Goal: Information Seeking & Learning: Learn about a topic

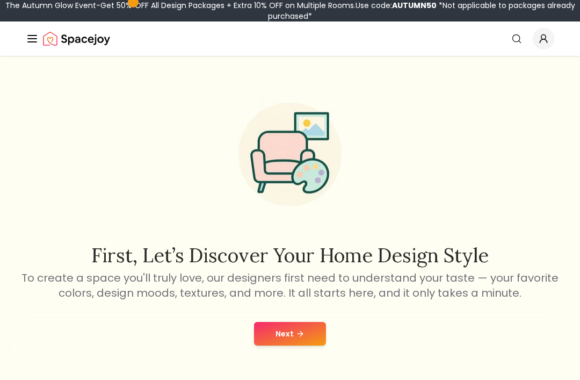
scroll to position [9, 0]
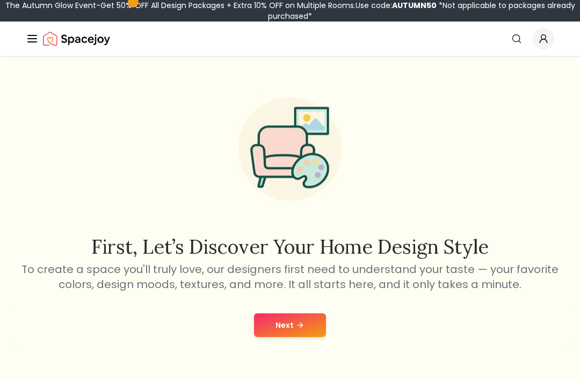
click at [275, 314] on button "Next" at bounding box center [290, 325] width 72 height 24
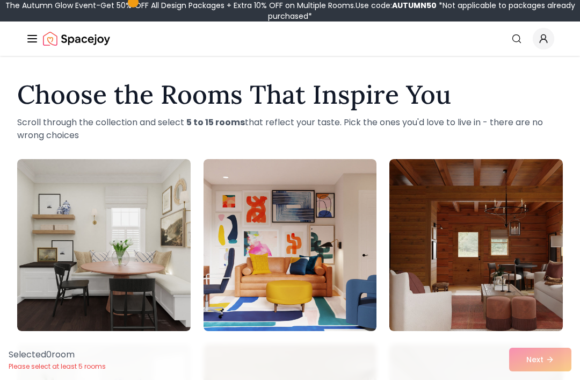
click at [518, 39] on icon "Global" at bounding box center [517, 38] width 11 height 11
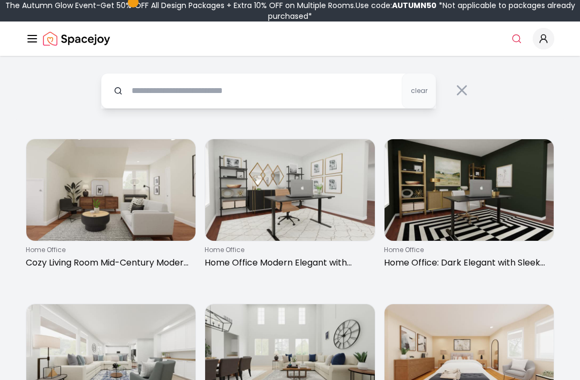
click at [166, 87] on input "text" at bounding box center [268, 90] width 335 height 35
type input "*******"
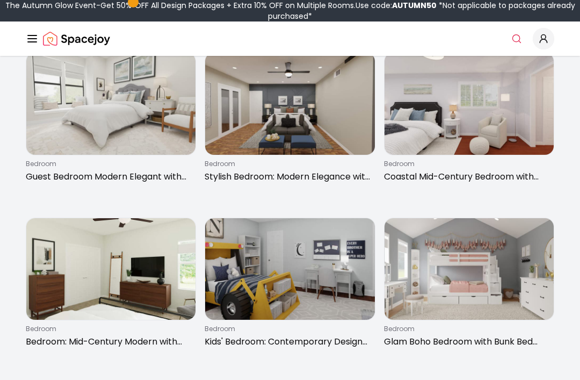
scroll to position [416, 0]
click at [347, 267] on img at bounding box center [289, 269] width 169 height 102
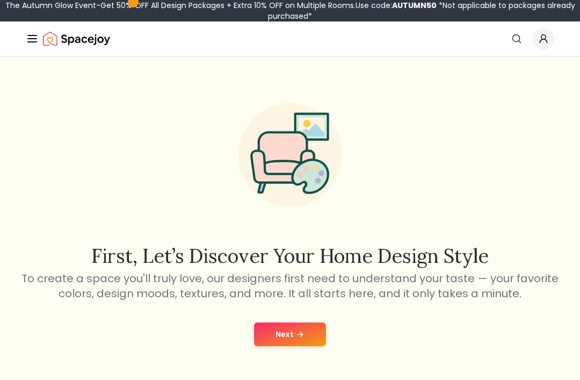
click at [300, 346] on button "Next" at bounding box center [290, 334] width 72 height 24
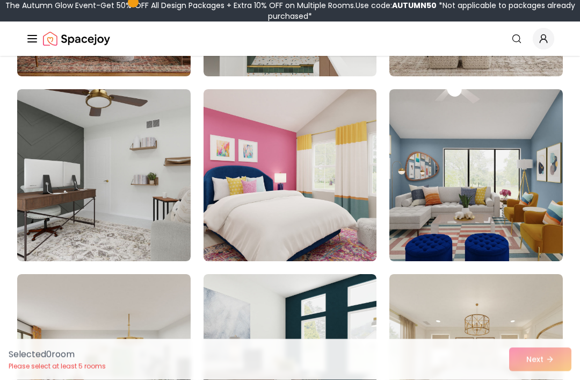
scroll to position [625, 0]
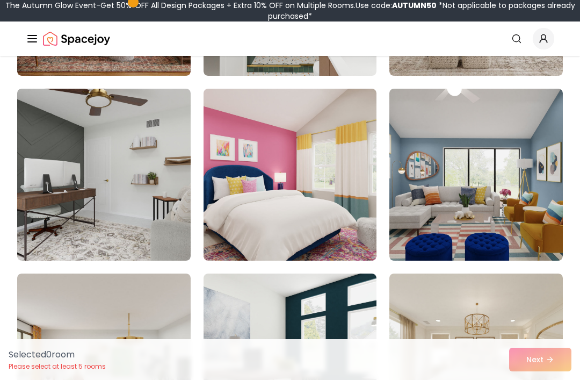
click at [129, 117] on img at bounding box center [104, 175] width 174 height 172
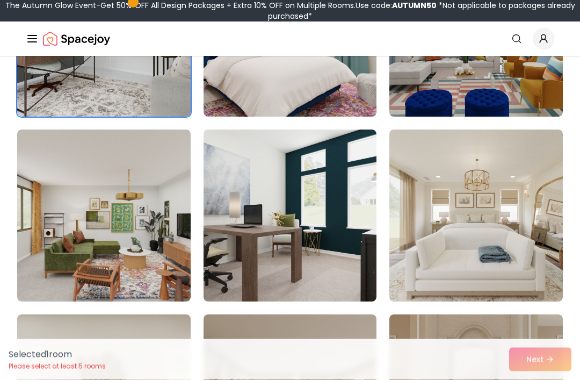
scroll to position [771, 0]
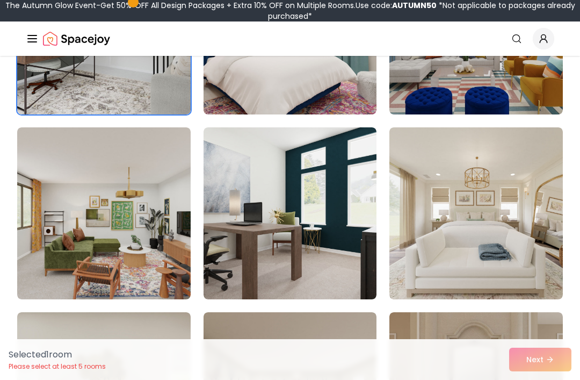
click at [228, 174] on img at bounding box center [291, 213] width 174 height 172
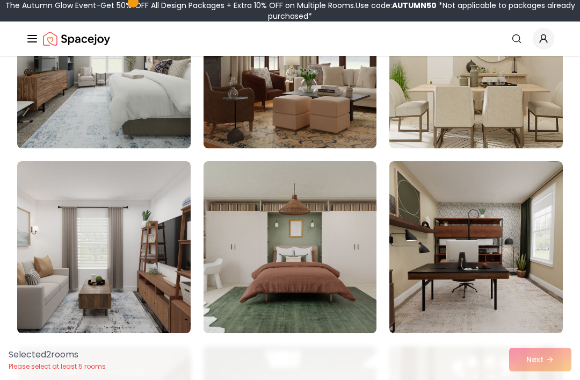
scroll to position [1296, 0]
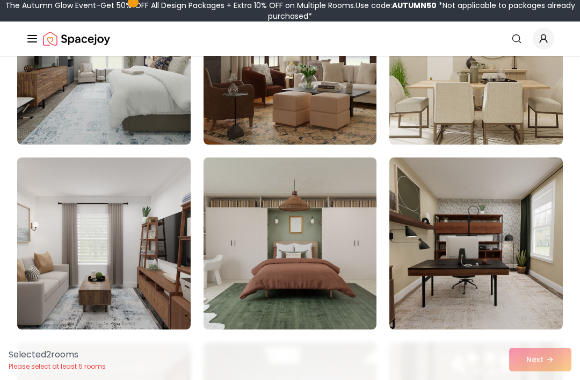
click at [159, 211] on img at bounding box center [104, 243] width 174 height 172
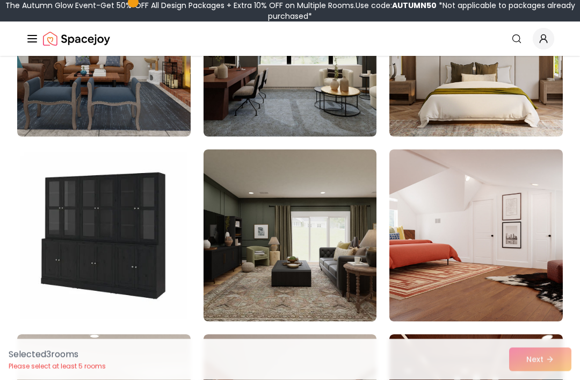
scroll to position [1677, 0]
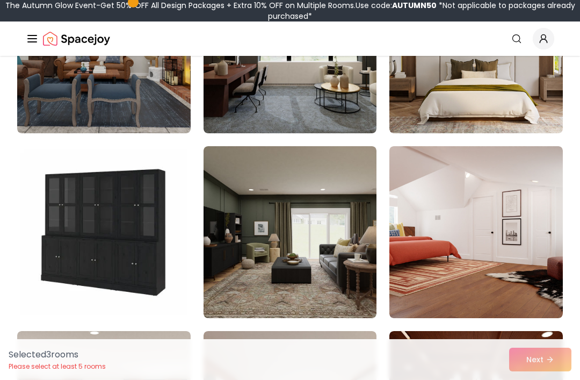
click at [253, 219] on img at bounding box center [291, 232] width 174 height 172
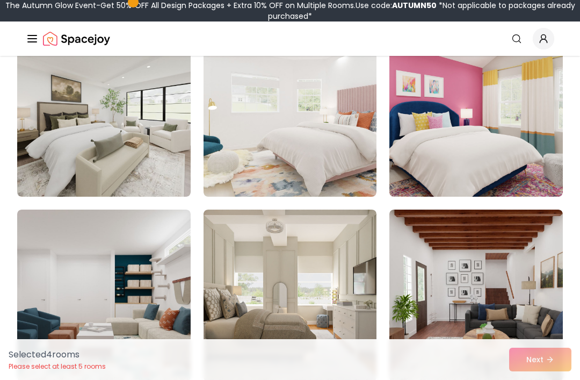
scroll to position [2219, 0]
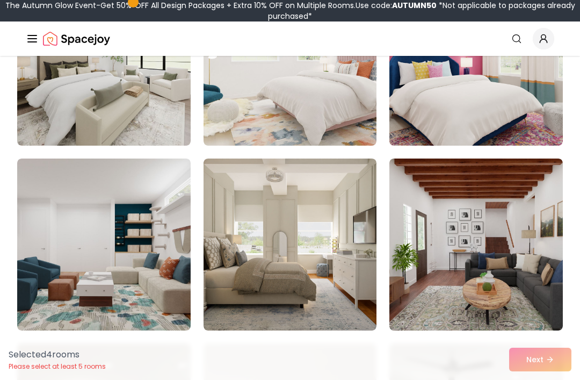
click at [268, 225] on img at bounding box center [291, 245] width 174 height 172
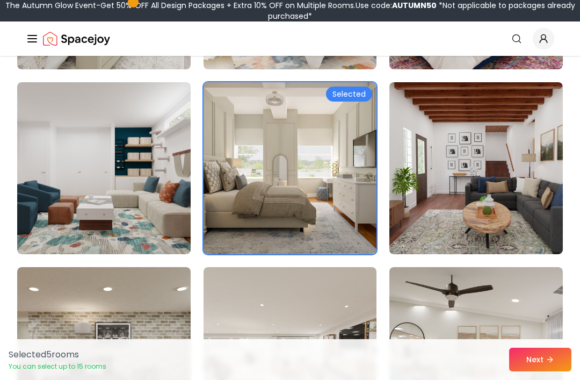
click at [253, 167] on img at bounding box center [291, 168] width 174 height 172
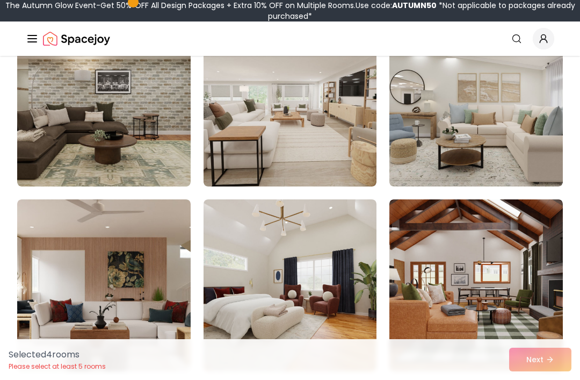
scroll to position [2548, 0]
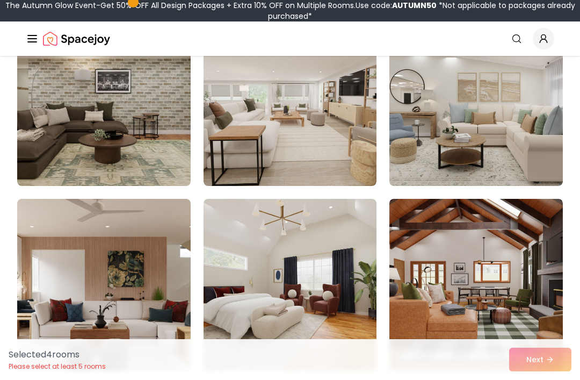
click at [426, 273] on img at bounding box center [477, 285] width 174 height 172
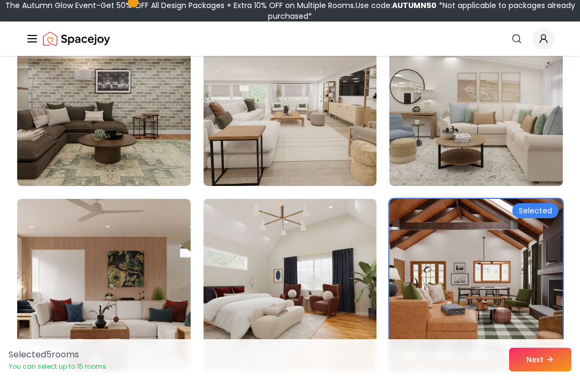
click at [552, 362] on icon at bounding box center [551, 359] width 3 height 5
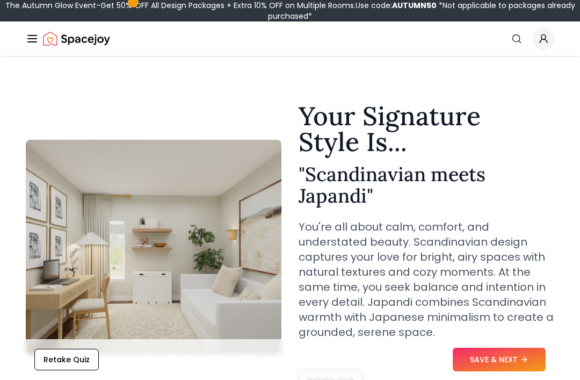
scroll to position [17, 0]
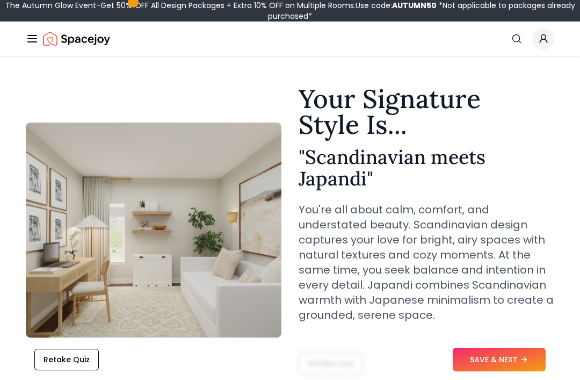
click at [333, 361] on button "Retake Quiz" at bounding box center [331, 363] width 64 height 21
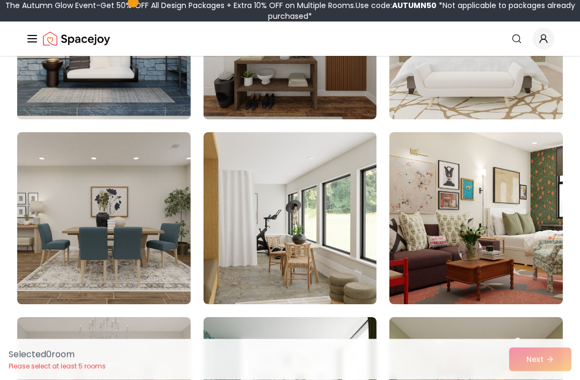
scroll to position [951, 0]
click at [273, 188] on img at bounding box center [291, 218] width 174 height 172
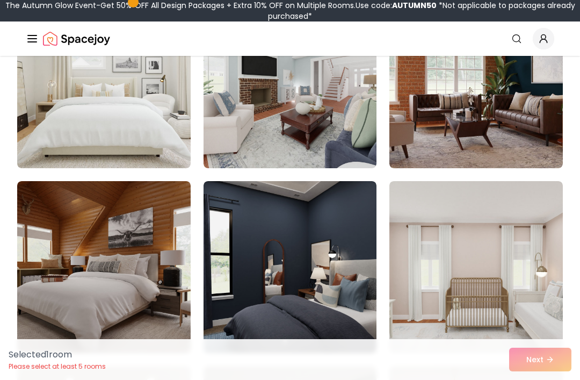
scroll to position [1647, 0]
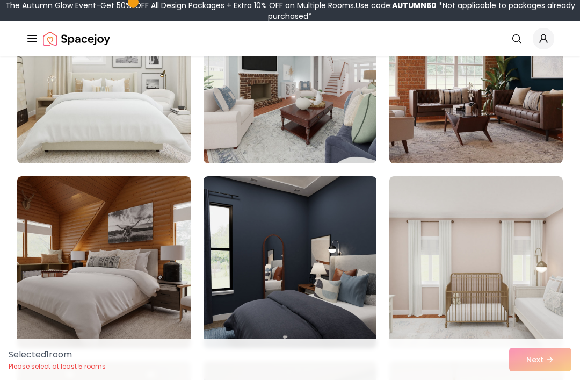
click at [125, 246] on img at bounding box center [104, 262] width 174 height 172
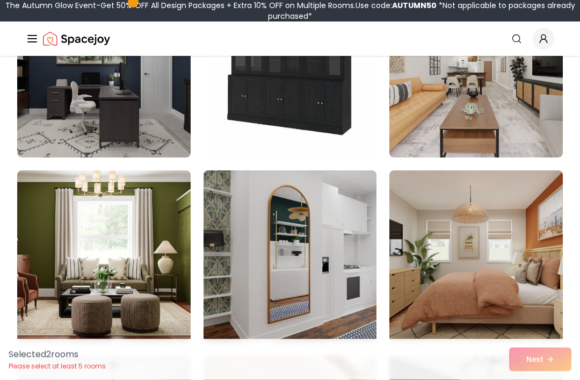
scroll to position [3316, 0]
click at [157, 185] on img at bounding box center [104, 256] width 174 height 172
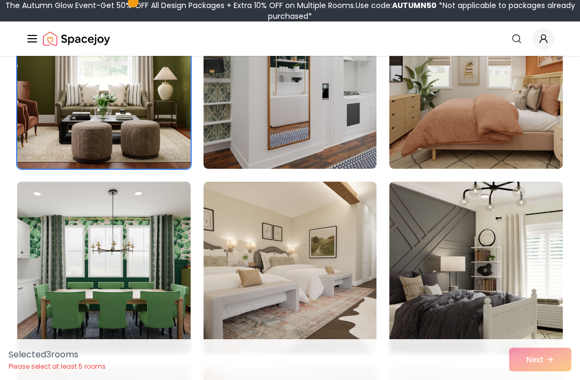
scroll to position [3513, 0]
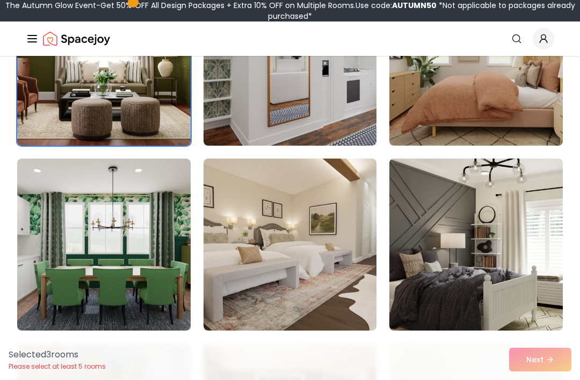
click at [253, 183] on img at bounding box center [291, 245] width 174 height 172
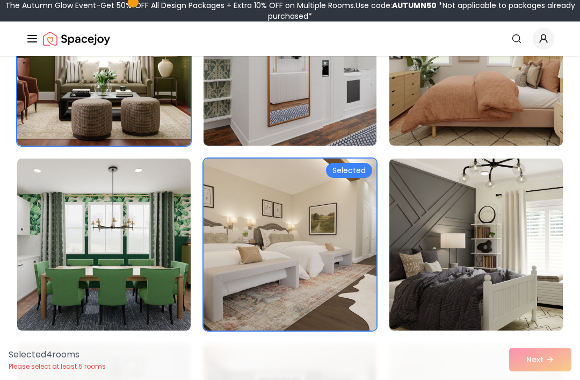
click at [242, 181] on img at bounding box center [291, 245] width 174 height 172
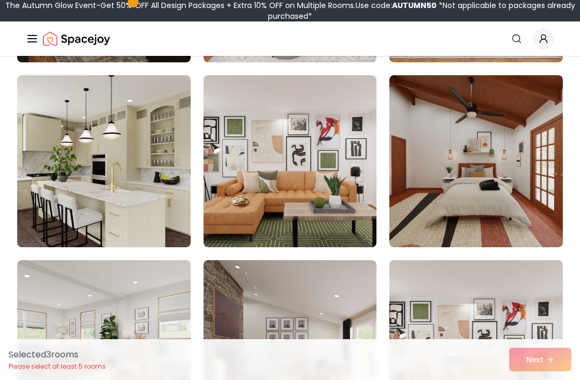
scroll to position [4535, 0]
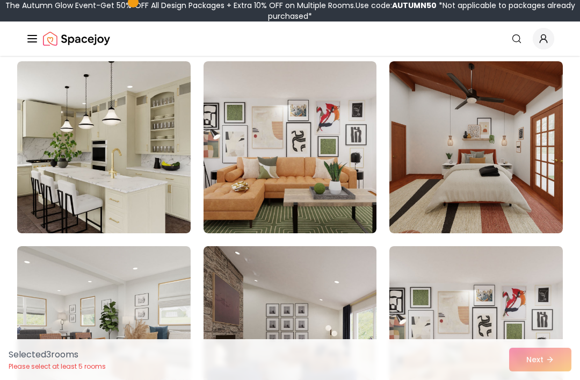
click at [506, 71] on img at bounding box center [477, 147] width 174 height 172
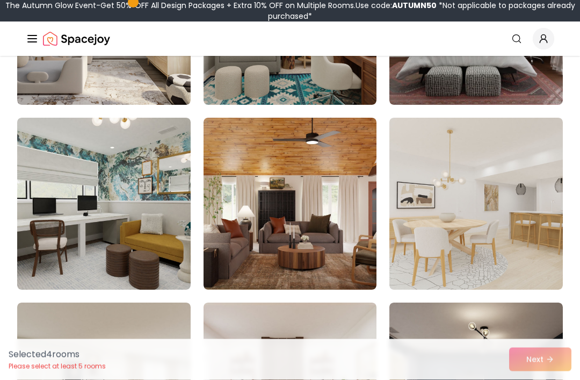
scroll to position [5218, 0]
click at [230, 174] on img at bounding box center [291, 204] width 174 height 172
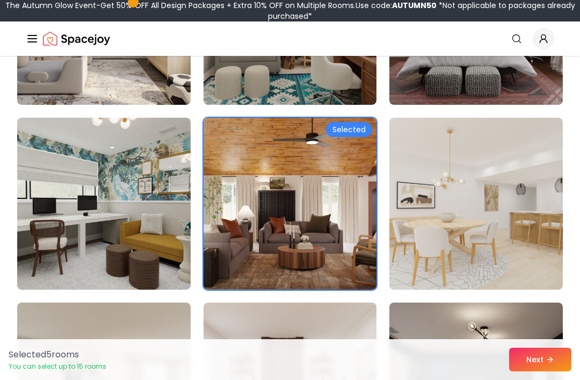
click at [537, 371] on button "Next" at bounding box center [540, 360] width 62 height 24
